Goal: Task Accomplishment & Management: Use online tool/utility

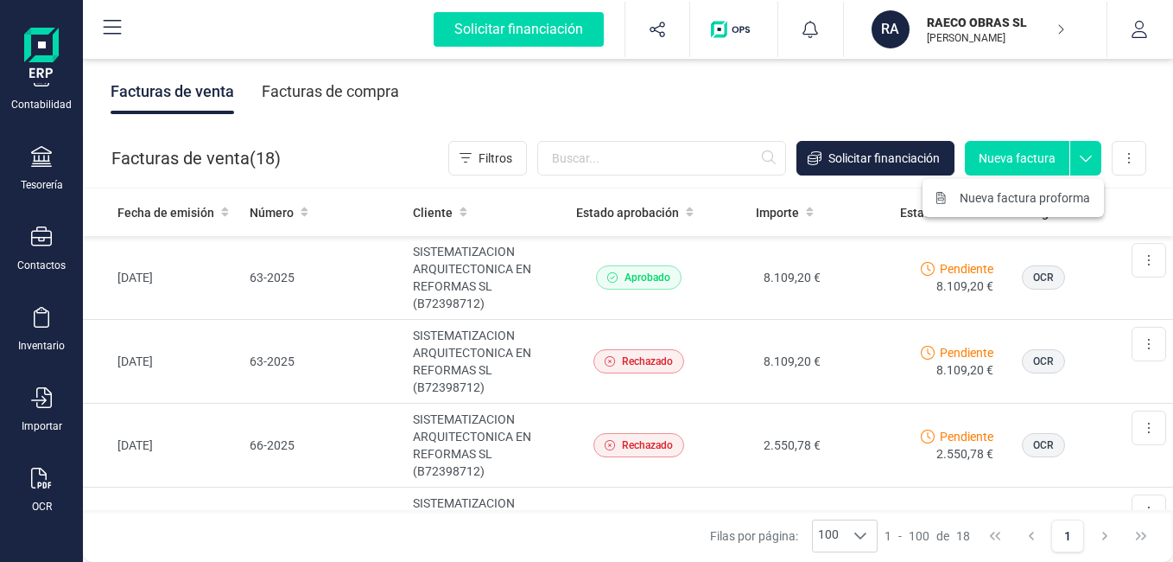
scroll to position [14, 0]
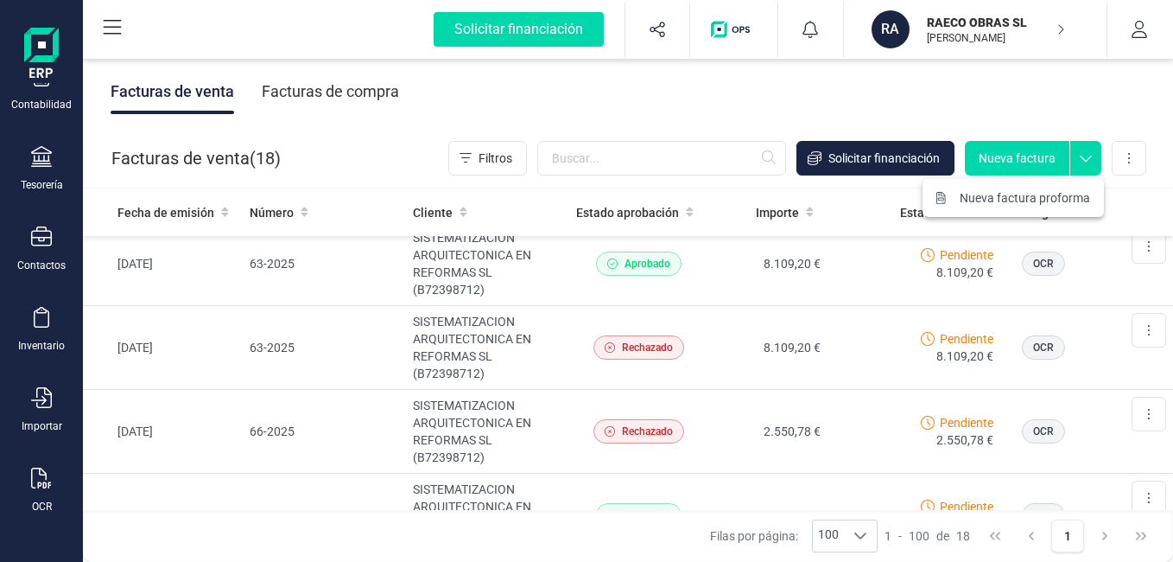
click at [1093, 158] on icon at bounding box center [1086, 154] width 31 height 26
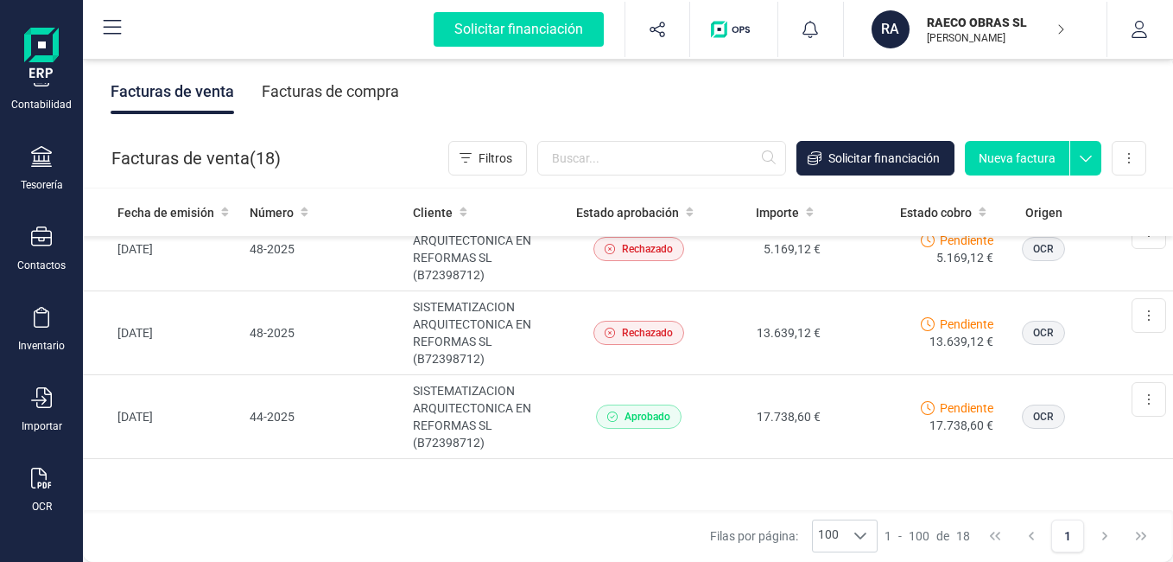
scroll to position [1270, 0]
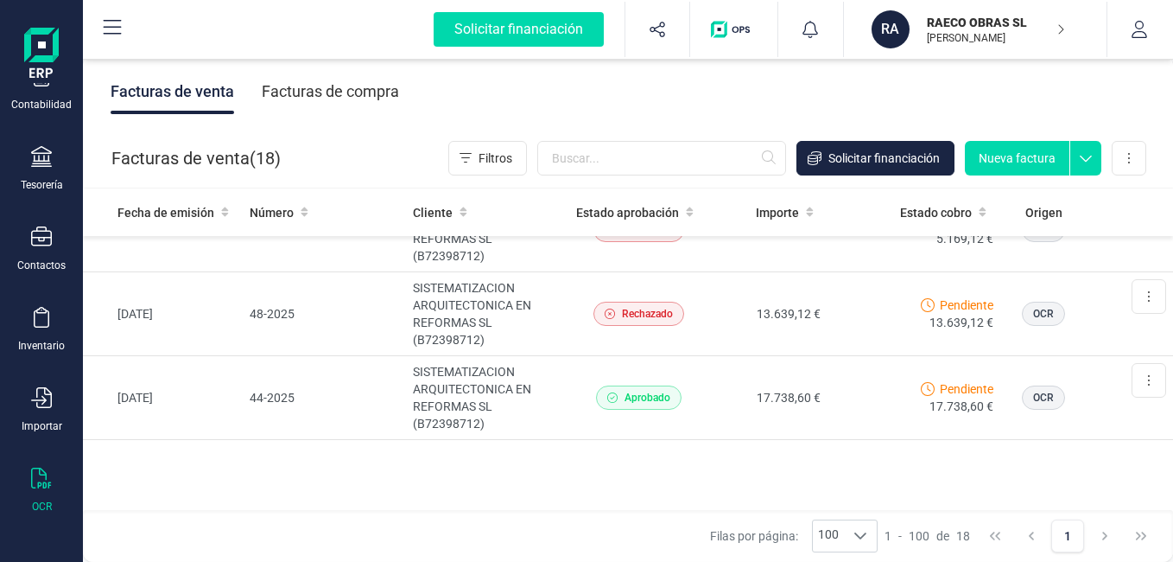
click at [45, 482] on icon at bounding box center [41, 477] width 20 height 21
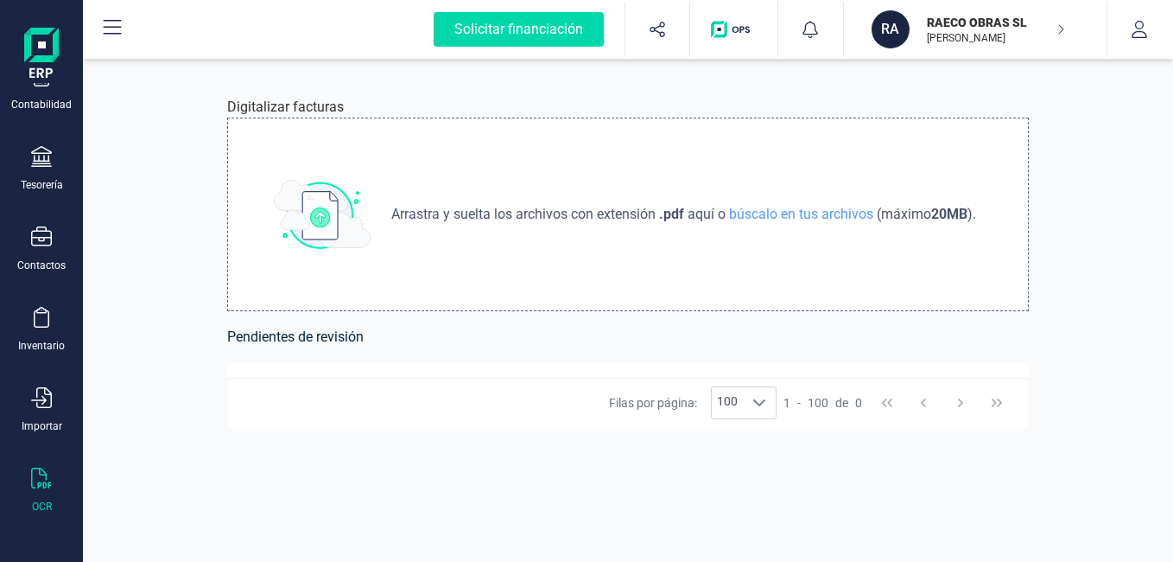
click at [925, 220] on p "Arrastra y suelta los archivos con extensión .pdf aquí o búscalo en tus archivo…" at bounding box center [684, 214] width 599 height 21
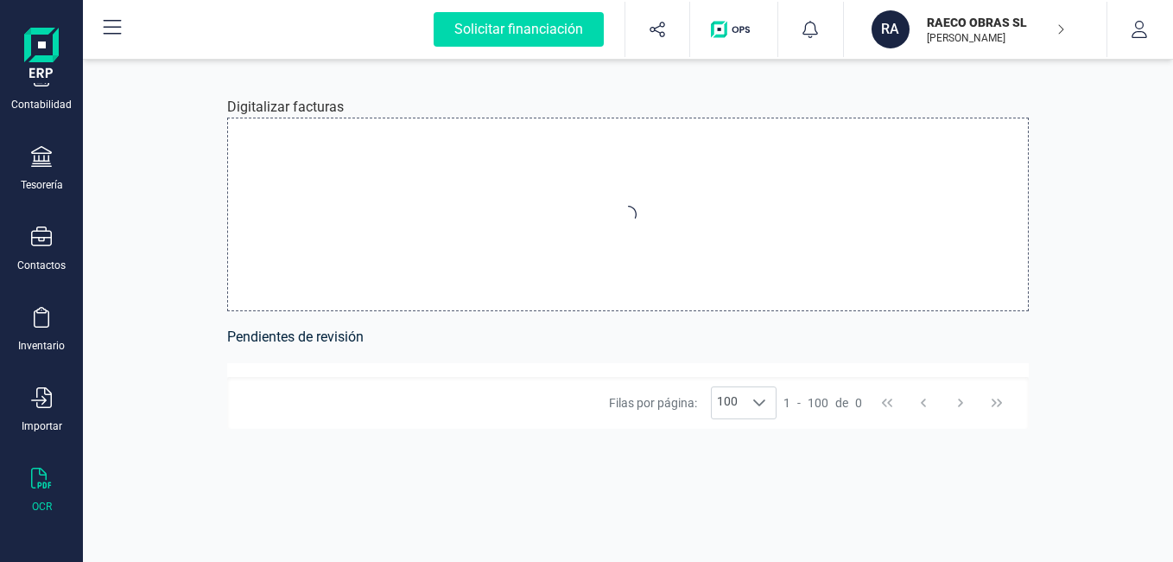
type input "C:\fakepath\FACTURA-75-JAVEA-DE MAS.pdf"
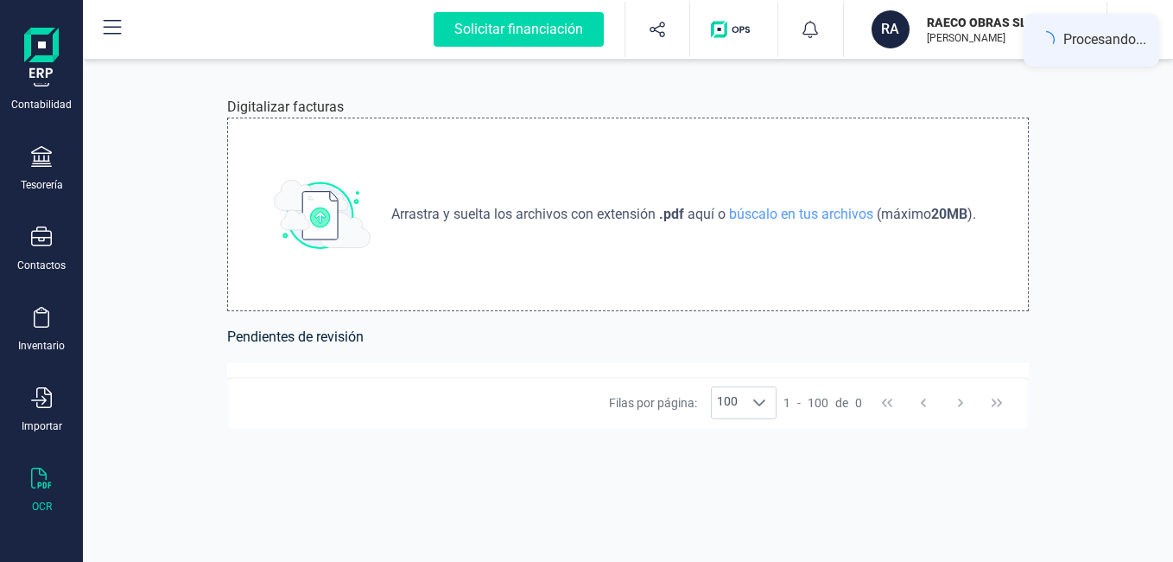
click at [731, 256] on div "Arrastra y suelta los archivos con extensión .pdf aquí o búscalo en tus archivo…" at bounding box center [628, 215] width 802 height 194
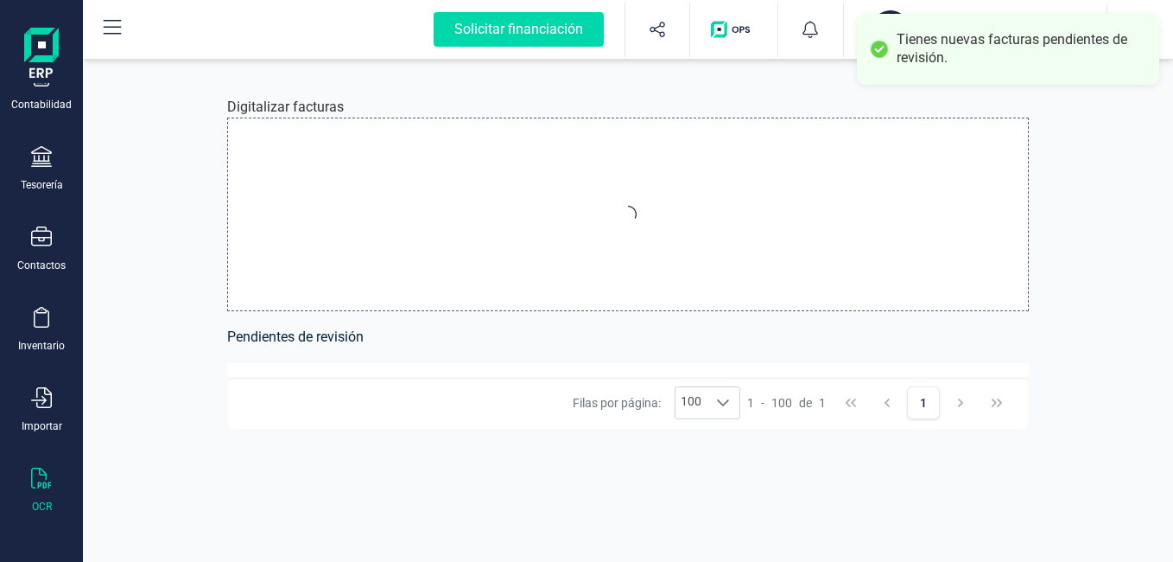
type input "C:\fakepath\FACTURA-75-JAVEA-DE MAS.pdf"
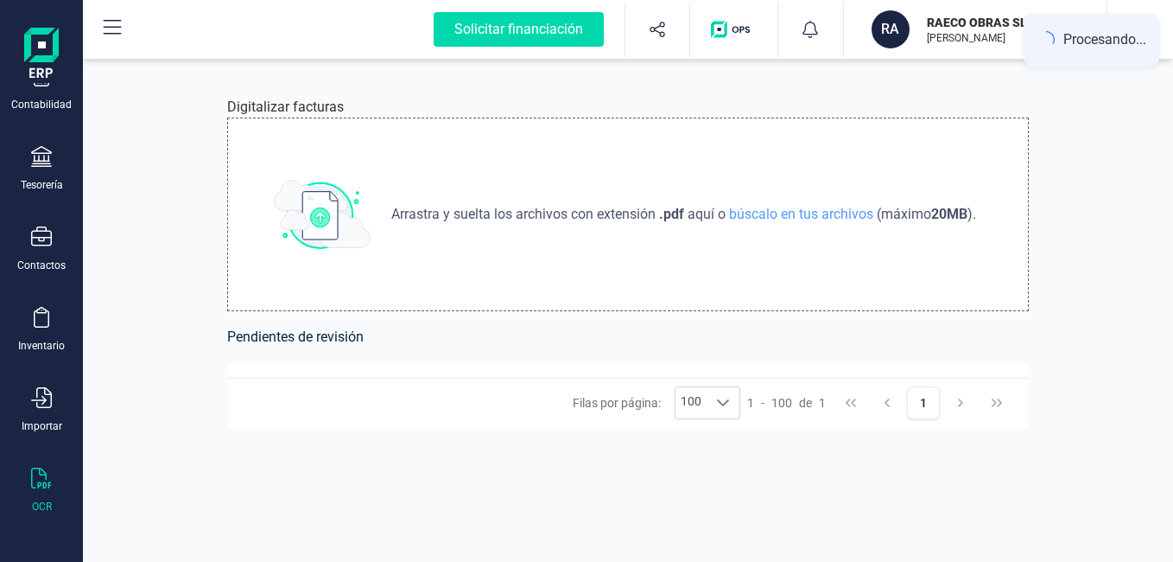
click at [1002, 119] on div "Arrastra y suelta los archivos con extensión .pdf aquí o búscalo en tus archivo…" at bounding box center [628, 215] width 802 height 194
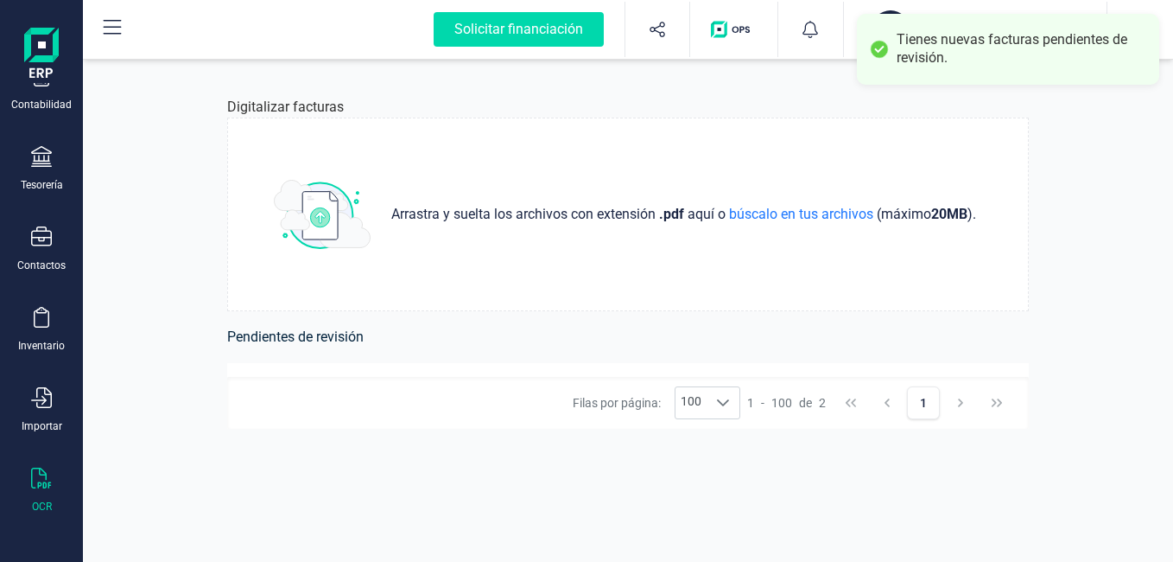
click at [1059, 65] on div "Tienes nuevas facturas pendientes de revisión." at bounding box center [1022, 49] width 250 height 36
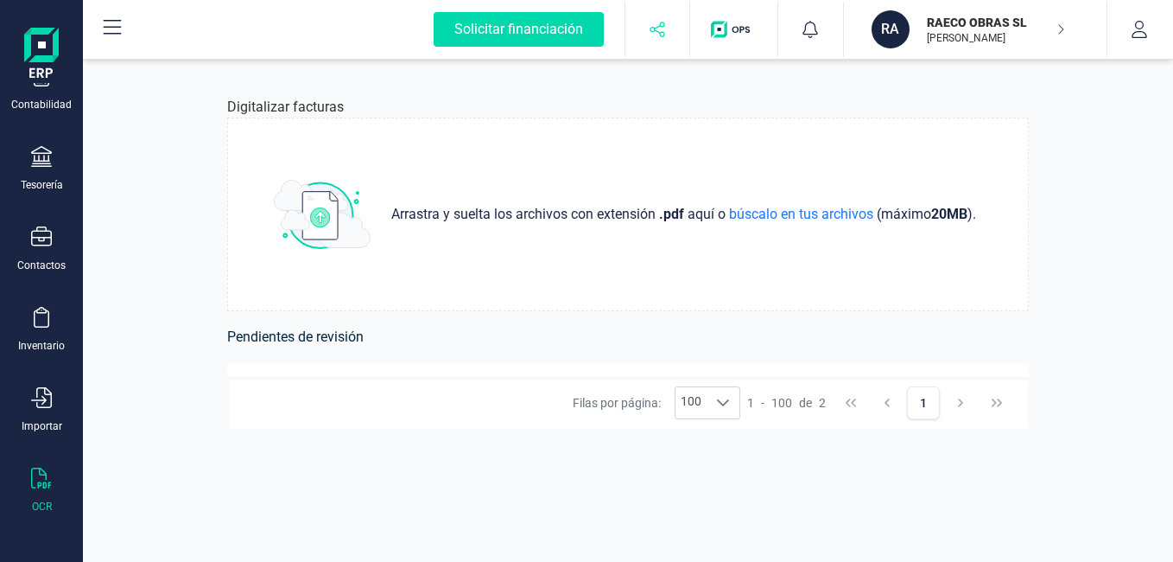
click at [662, 34] on icon "button" at bounding box center [657, 29] width 17 height 17
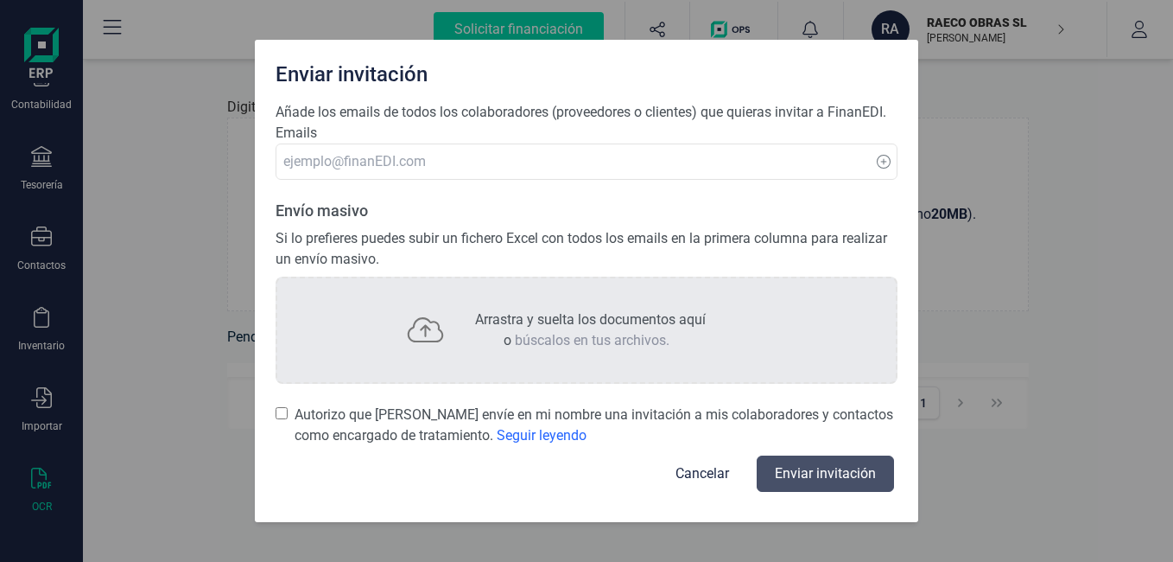
click at [677, 474] on button "Cancelar" at bounding box center [702, 473] width 95 height 41
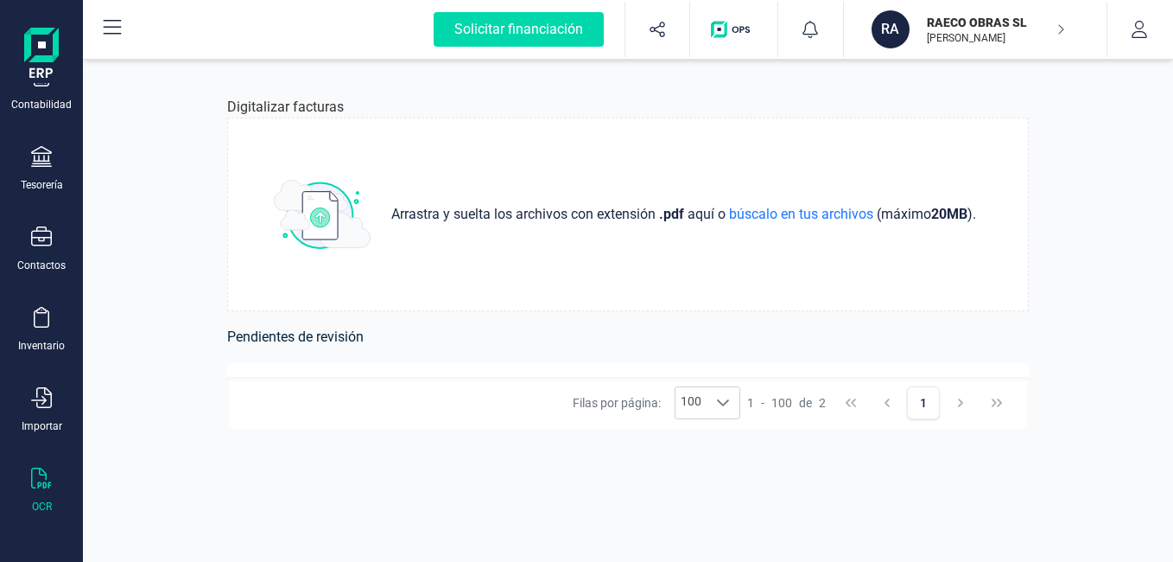
click at [236, 340] on h6 "Pendientes de revisión" at bounding box center [628, 337] width 802 height 24
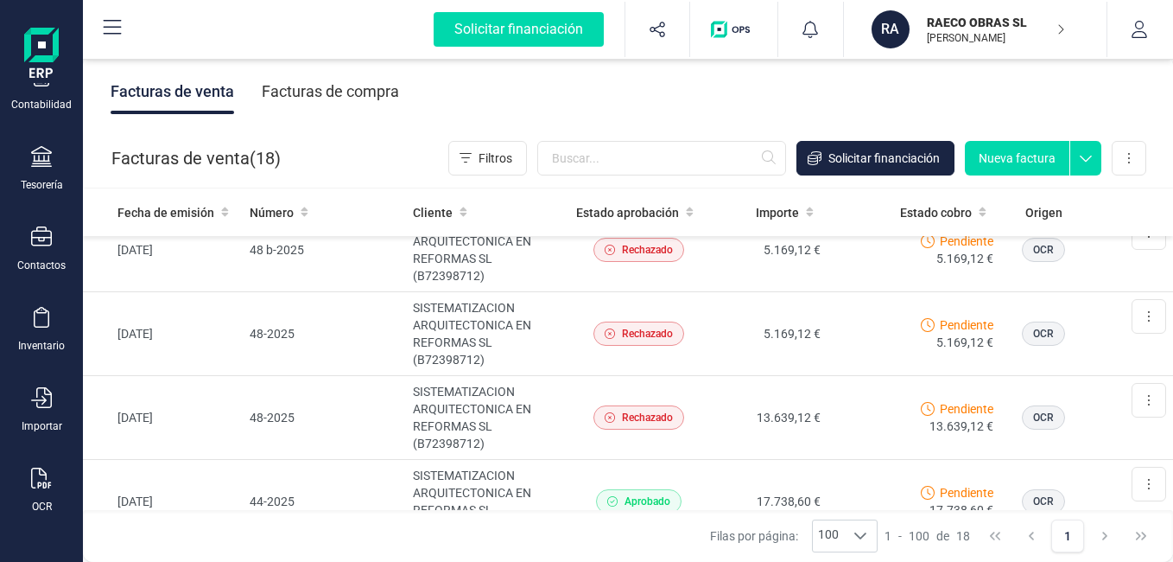
scroll to position [1270, 0]
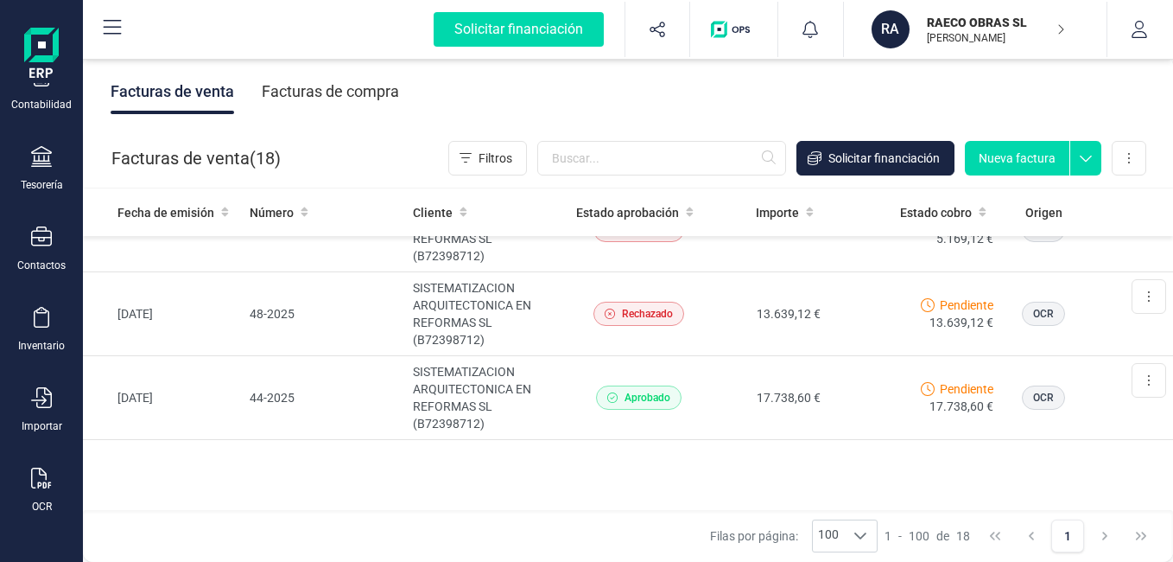
click at [1079, 161] on icon at bounding box center [1086, 154] width 31 height 26
click at [1053, 209] on div "Nueva factura proforma" at bounding box center [1013, 197] width 181 height 31
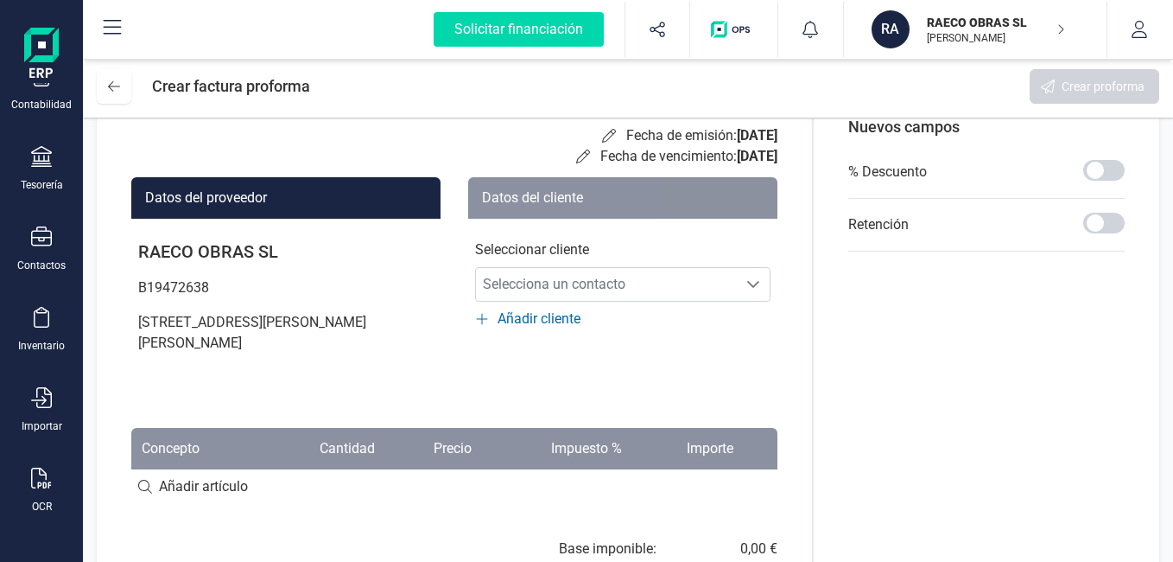
scroll to position [174, 0]
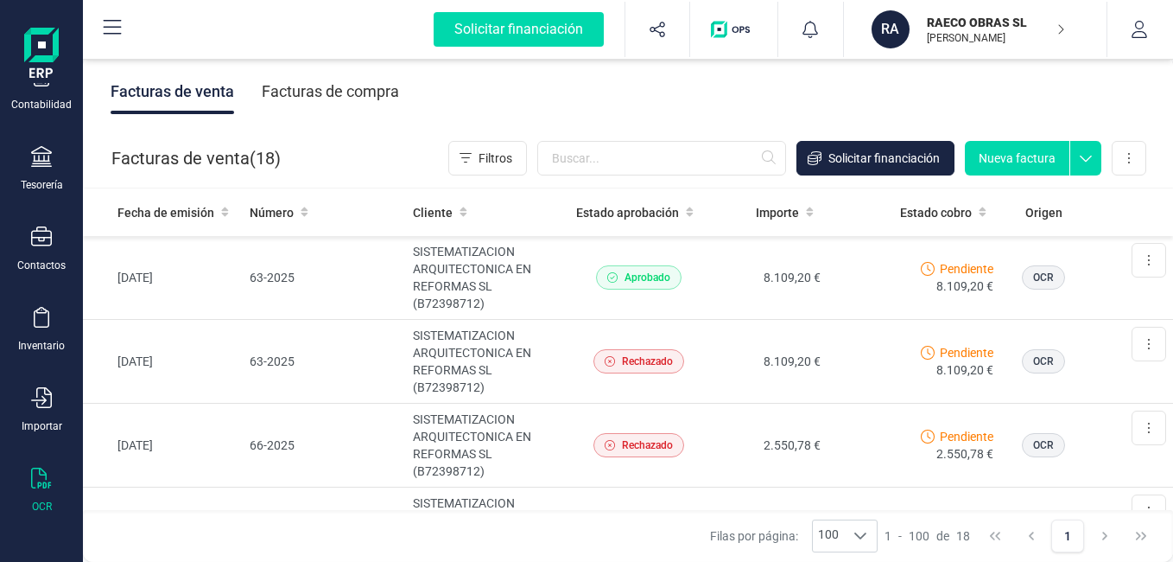
click at [42, 496] on div "OCR" at bounding box center [41, 490] width 69 height 46
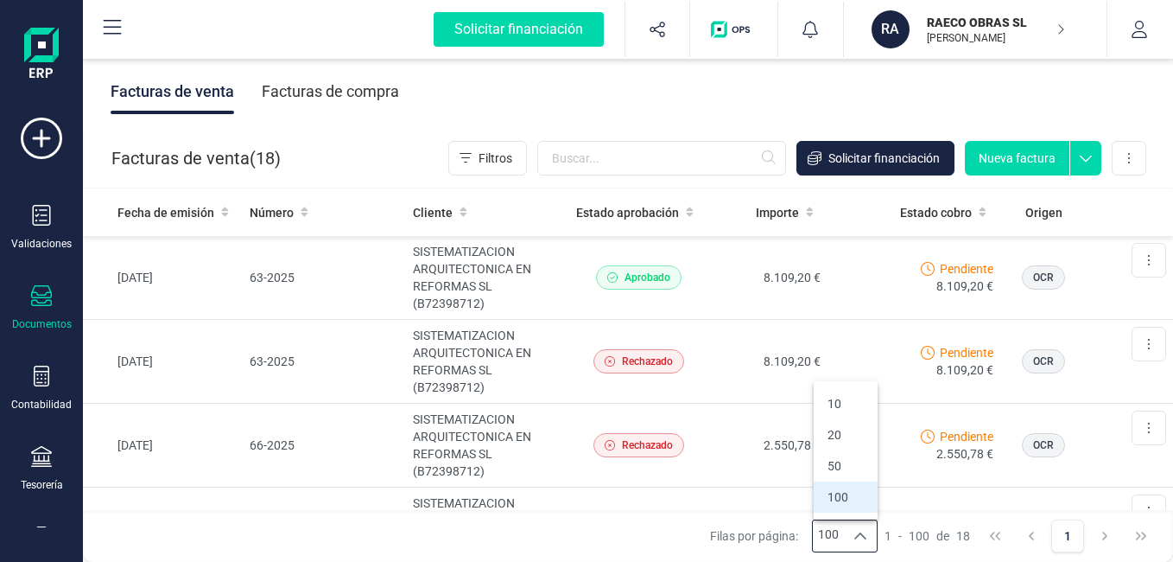
scroll to position [1270, 0]
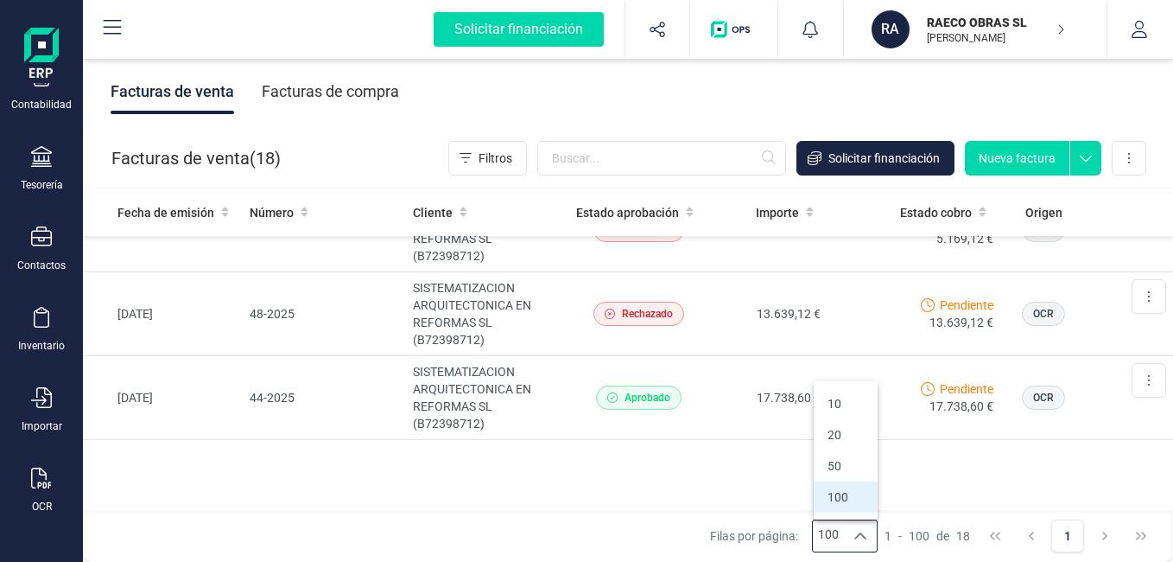
click at [860, 531] on icon at bounding box center [861, 536] width 14 height 14
click at [864, 534] on icon at bounding box center [861, 536] width 14 height 14
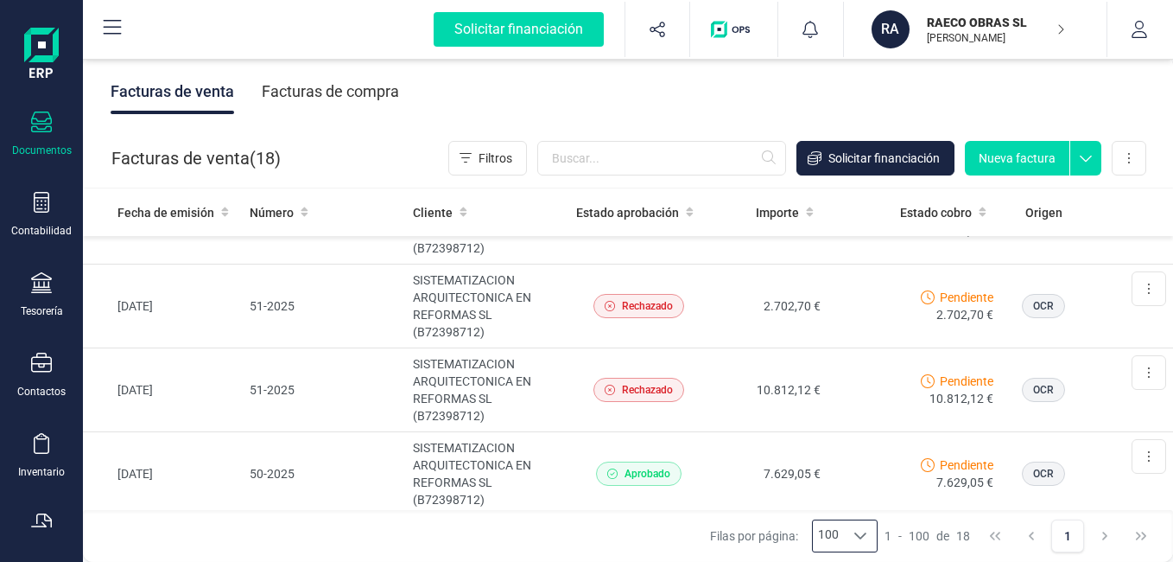
scroll to position [0, 0]
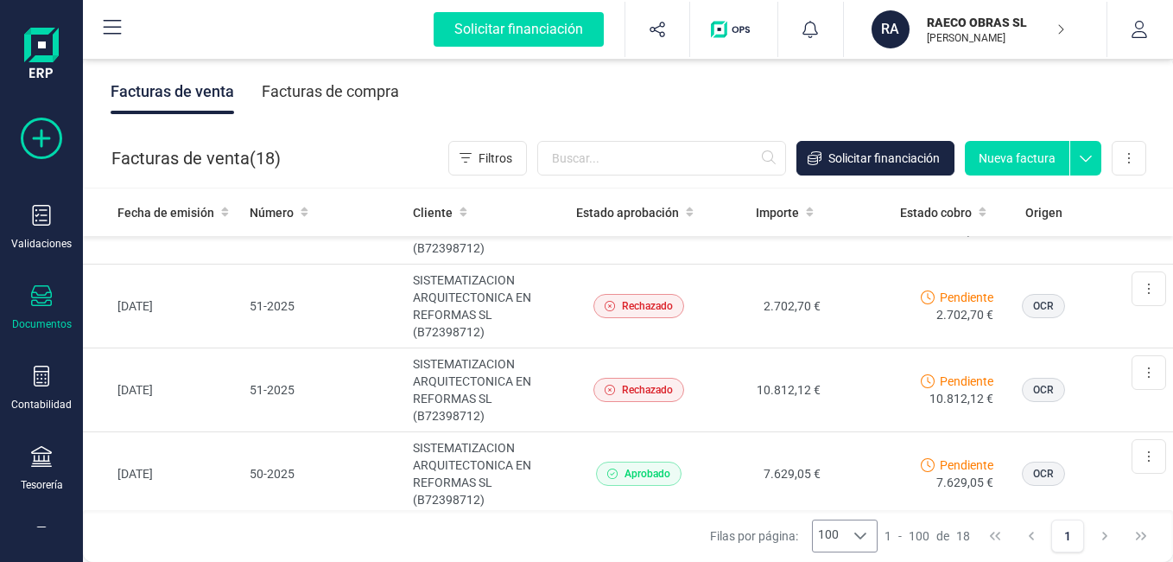
click at [39, 136] on icon at bounding box center [41, 138] width 41 height 41
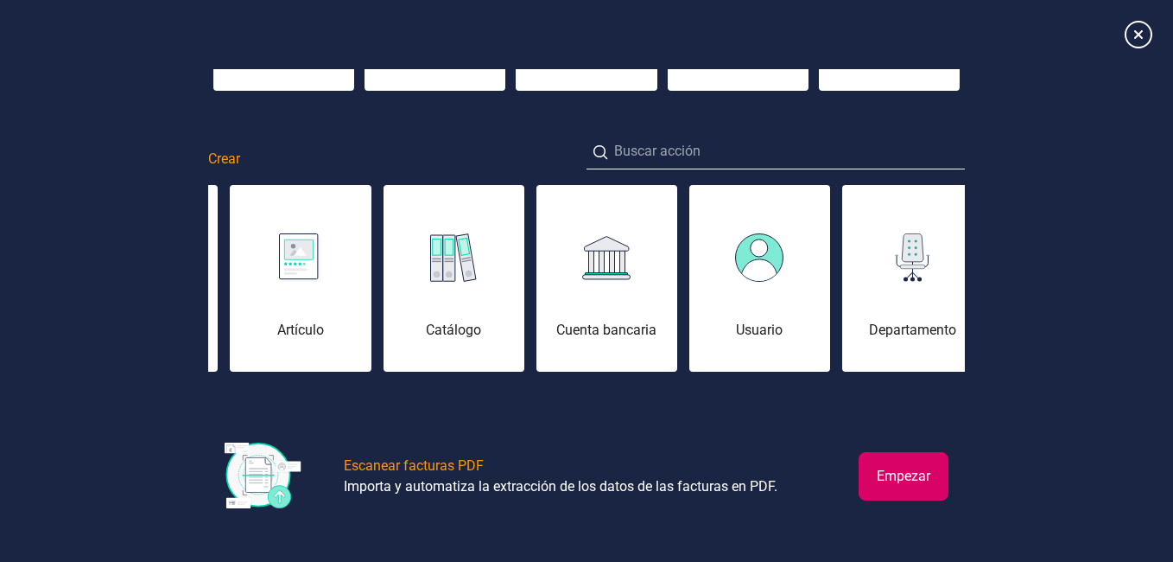
scroll to position [0, 1224]
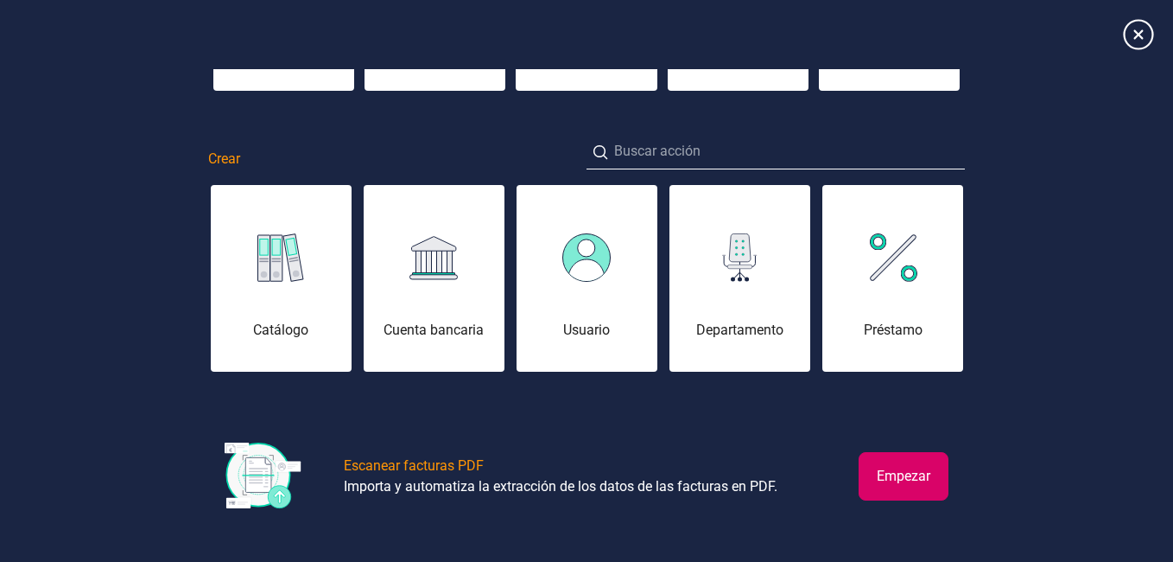
click at [1142, 36] on icon at bounding box center [1138, 34] width 30 height 30
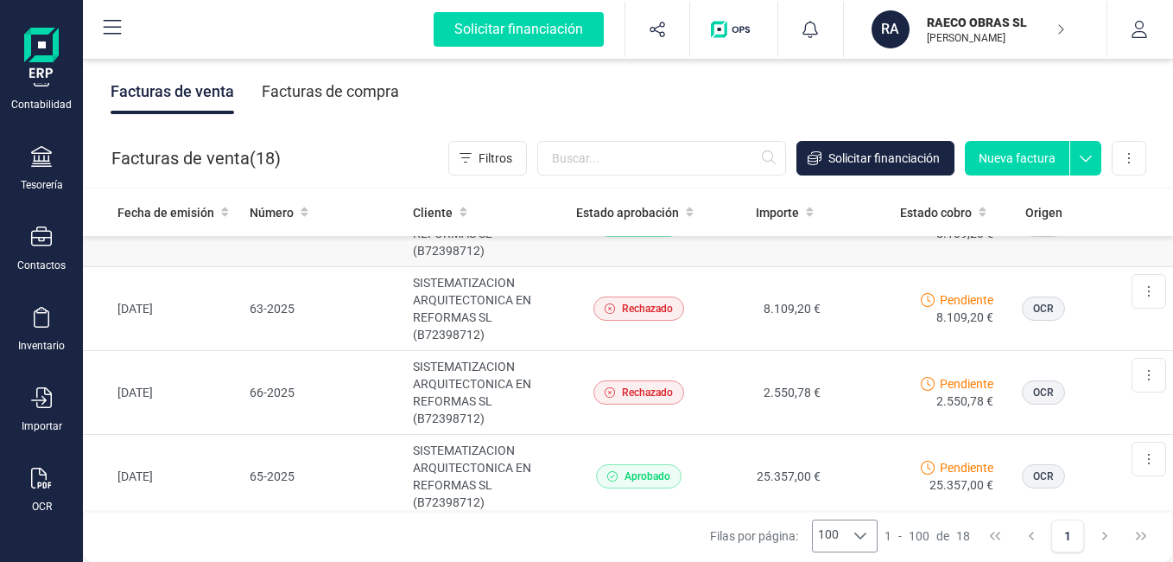
scroll to position [0, 0]
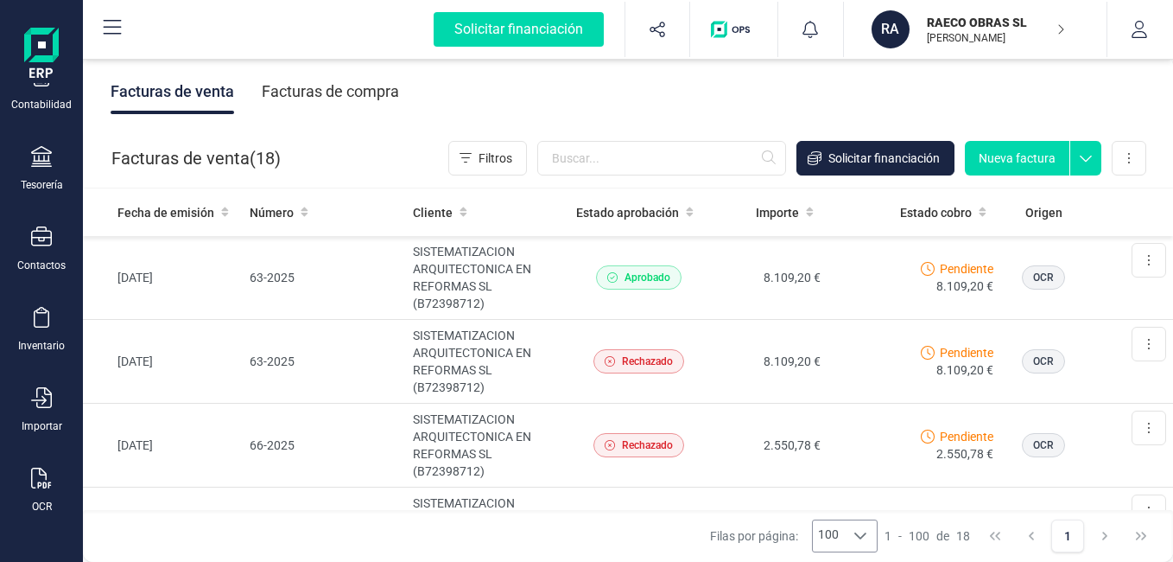
click at [373, 90] on div "Facturas de compra" at bounding box center [330, 91] width 137 height 45
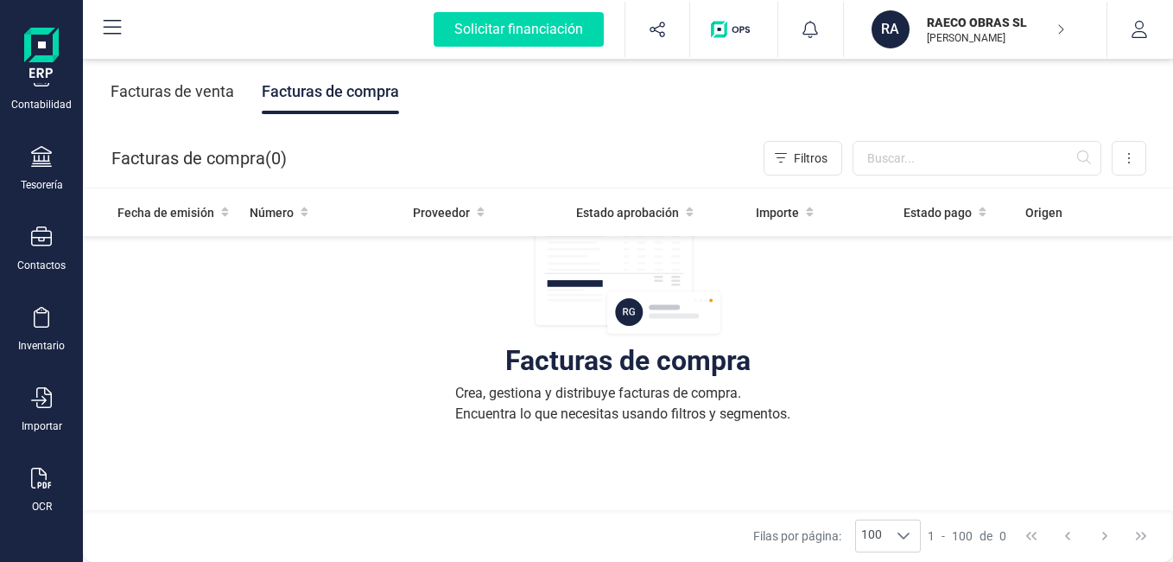
scroll to position [259, 0]
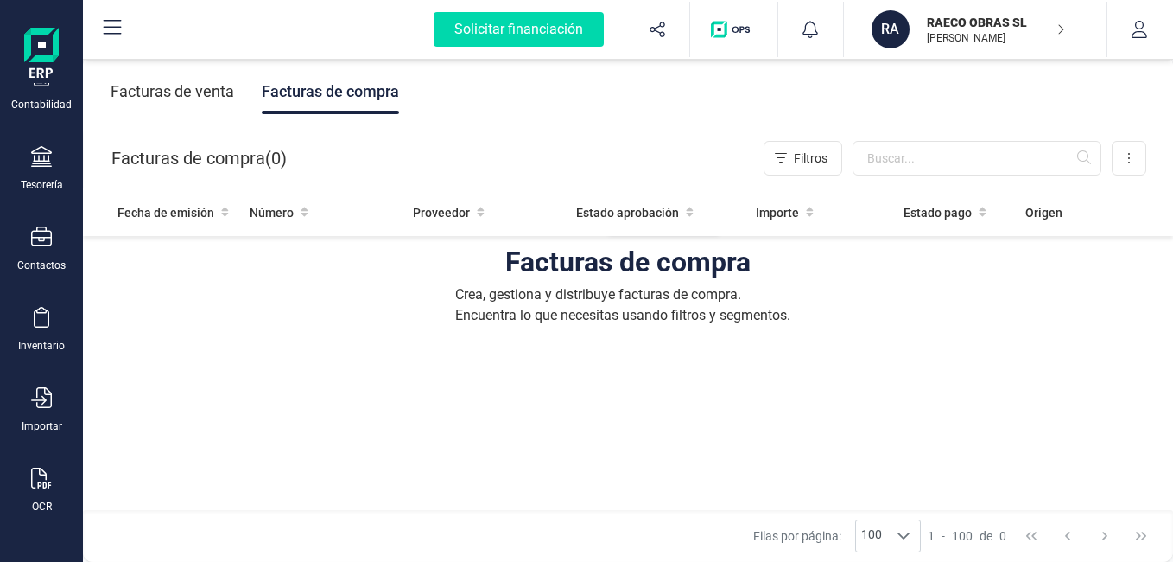
click at [175, 90] on div "Facturas de venta" at bounding box center [173, 91] width 124 height 45
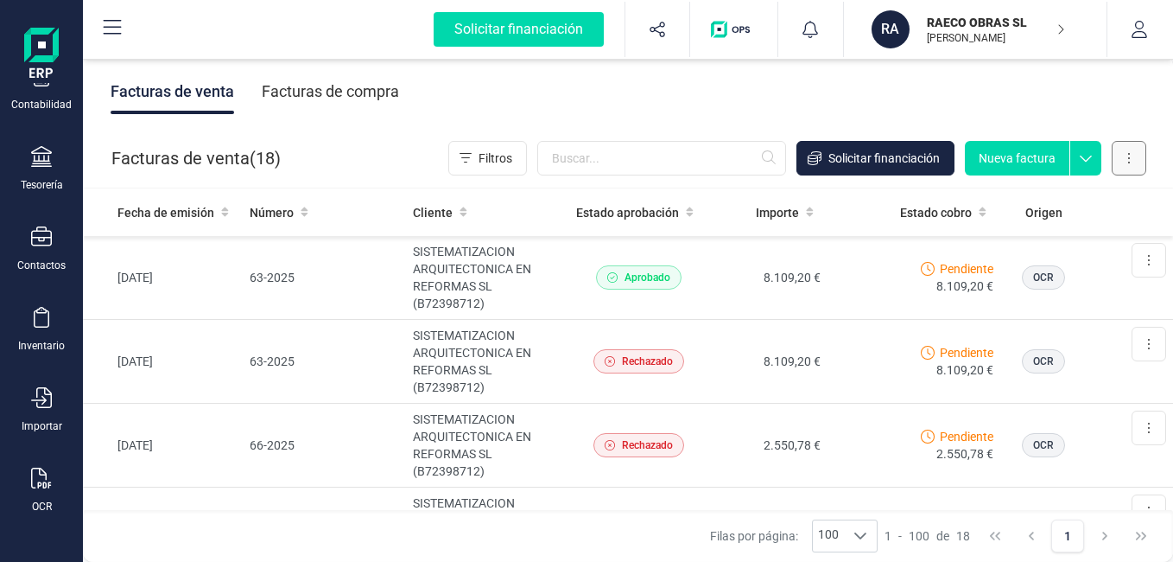
click at [1123, 154] on button at bounding box center [1129, 158] width 35 height 35
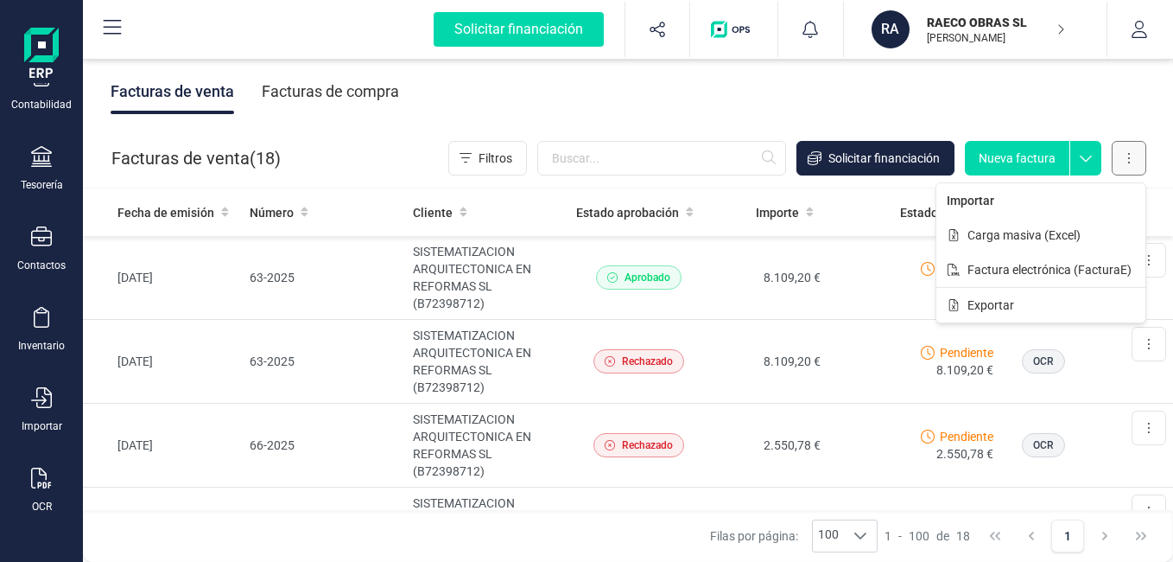
click at [1123, 154] on button at bounding box center [1129, 158] width 35 height 35
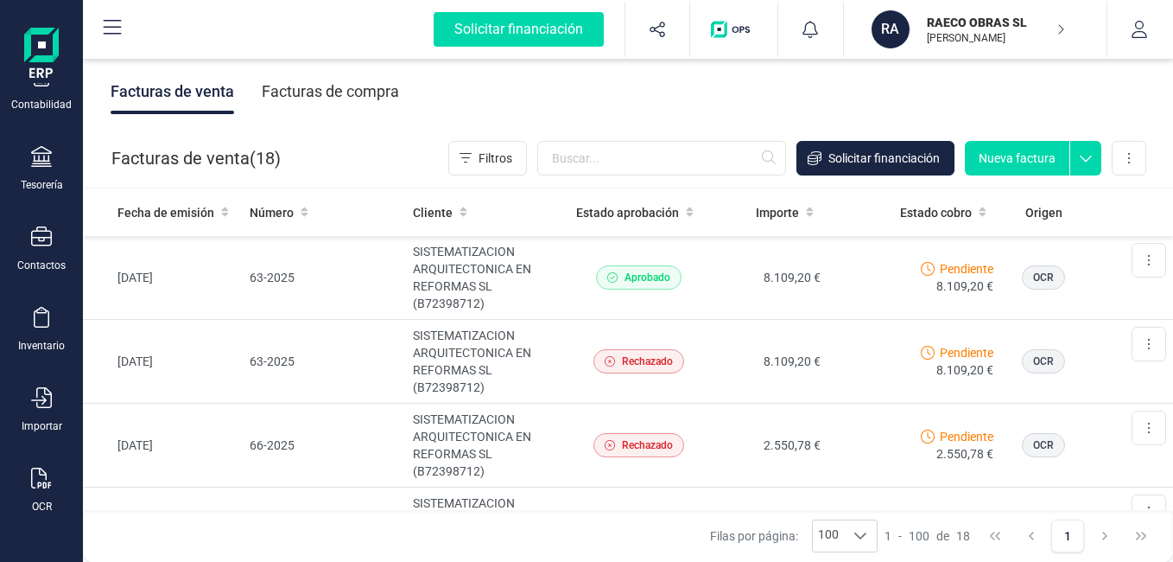
click at [49, 49] on img at bounding box center [41, 55] width 35 height 55
click at [738, 32] on img "button" at bounding box center [734, 29] width 46 height 17
